Goal: Task Accomplishment & Management: Use online tool/utility

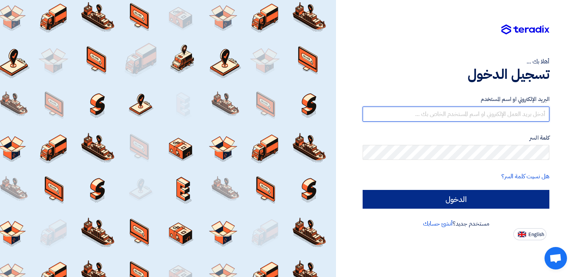
type input "[EMAIL_ADDRESS][DOMAIN_NAME]"
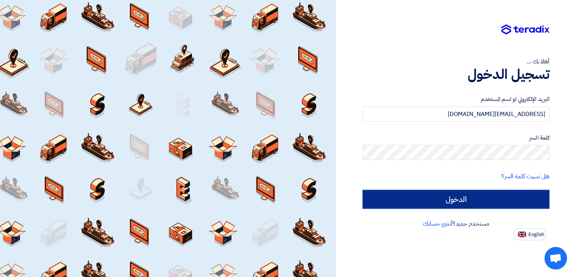
click at [470, 202] on input "الدخول" at bounding box center [455, 199] width 187 height 19
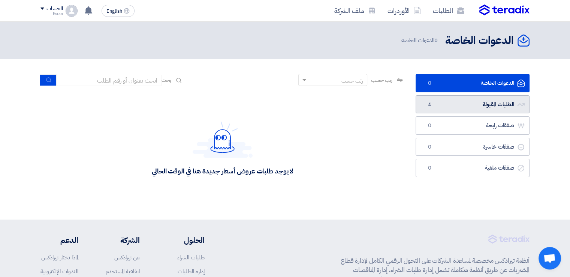
click at [476, 101] on link "الطلبات المقبولة الطلبات المقبولة 4" at bounding box center [473, 104] width 114 height 18
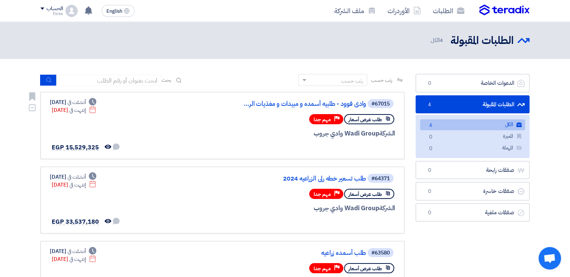
click at [72, 110] on div "Deadline إنتهت في [DATE]" at bounding box center [74, 110] width 45 height 8
click at [72, 111] on div "Deadline إنتهت في [DATE]" at bounding box center [74, 110] width 45 height 8
